Goal: Information Seeking & Learning: Learn about a topic

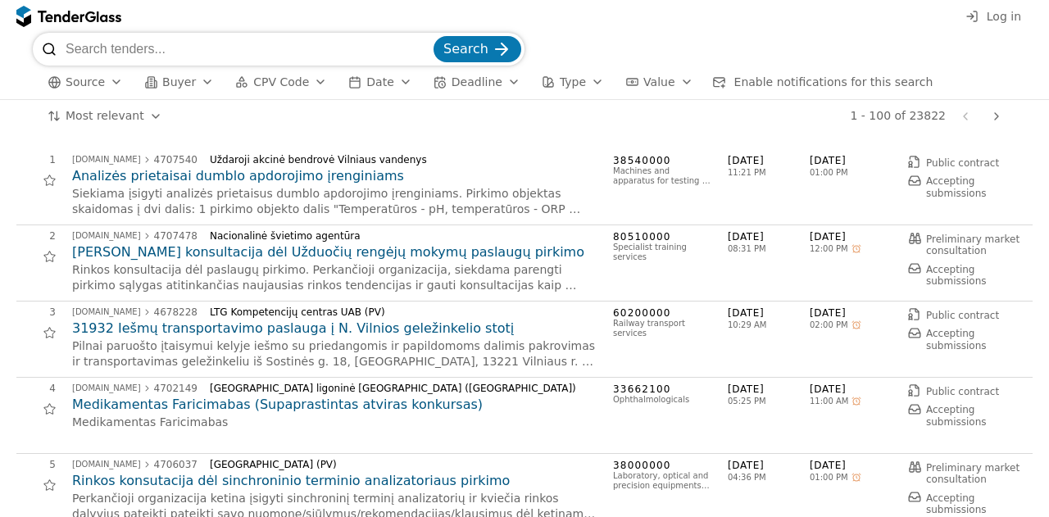
click at [195, 80] on div "button" at bounding box center [207, 82] width 46 height 43
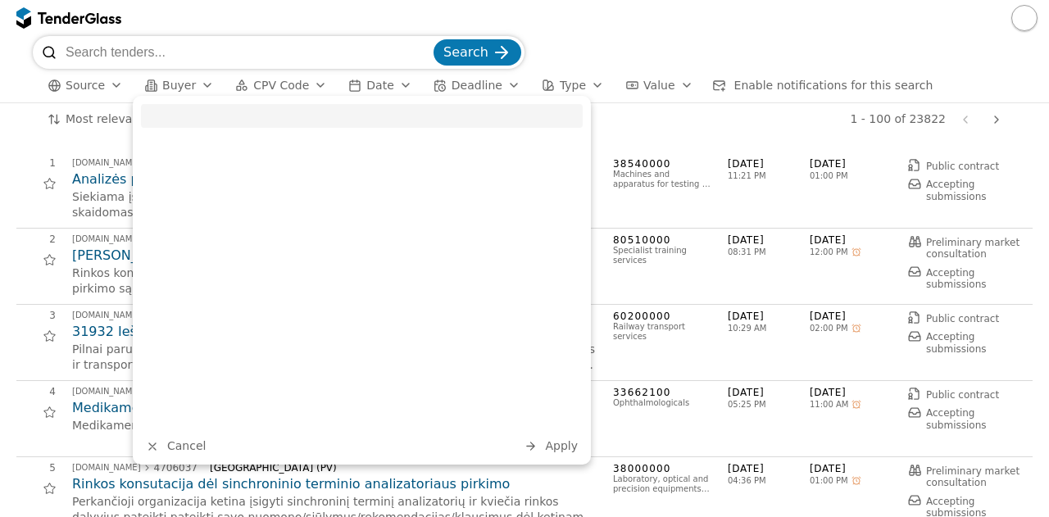
click at [4, 136] on div "# Opportunity Published Deadline 1 [DOMAIN_NAME] 4707540 Uždaroji akcinė bendro…" at bounding box center [524, 326] width 1049 height 381
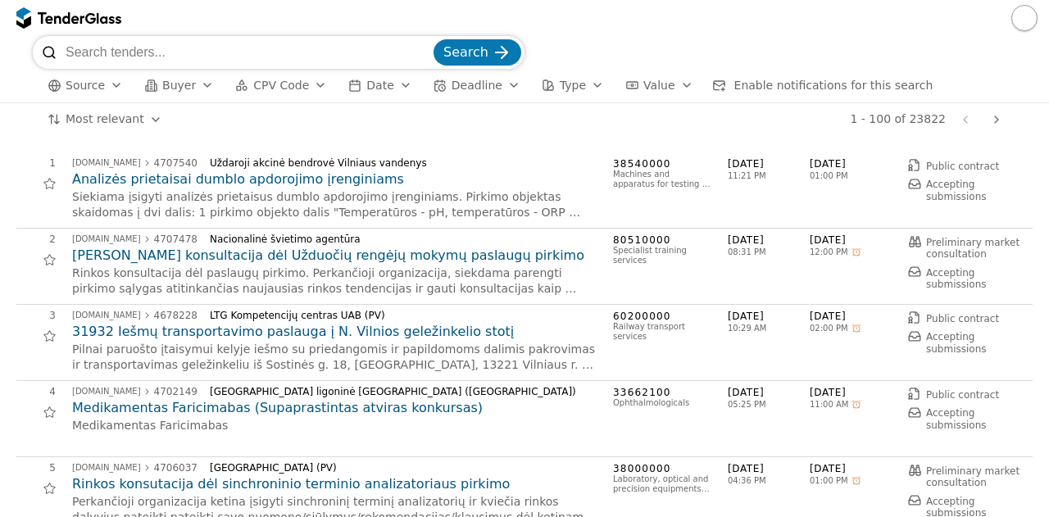
click at [279, 90] on span "CPV Code" at bounding box center [281, 85] width 56 height 13
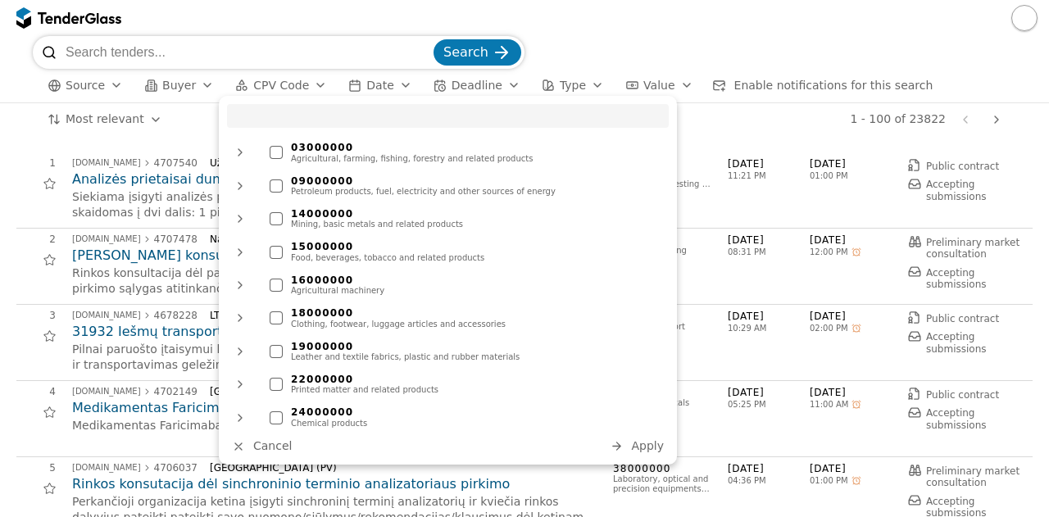
click at [143, 112] on html "Search Source Buyer CPV Code Date Deadline Type Value Enable notifications for …" at bounding box center [524, 258] width 1049 height 517
